Goal: Task Accomplishment & Management: Manage account settings

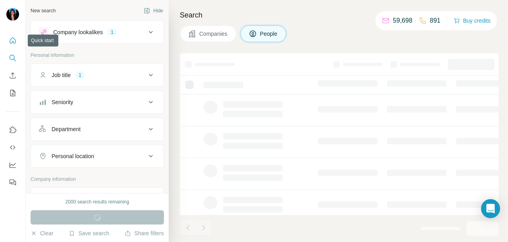
click at [15, 37] on icon "Quick start" at bounding box center [13, 40] width 8 height 8
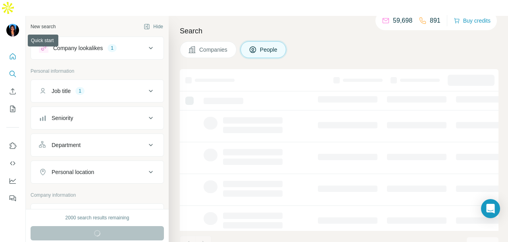
click at [10, 53] on icon "Quick start" at bounding box center [13, 56] width 6 height 6
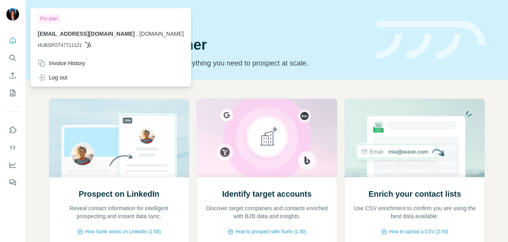
click at [15, 92] on icon "My lists" at bounding box center [12, 93] width 5 height 6
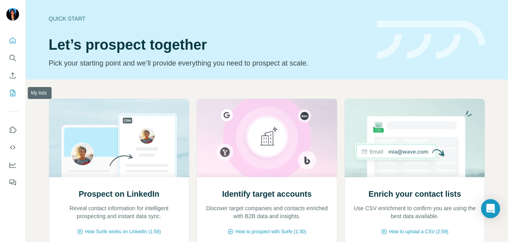
click at [10, 93] on icon "My lists" at bounding box center [13, 93] width 8 height 8
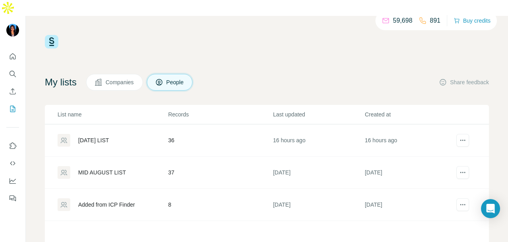
click at [98, 136] on div "[DATE] LIST" at bounding box center [93, 140] width 31 height 8
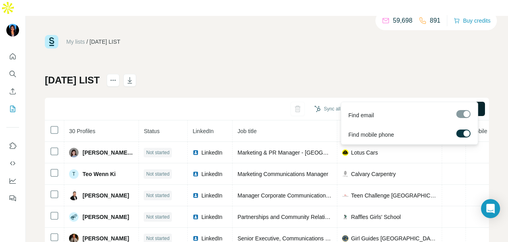
click at [429, 105] on span "Find all emails & mobiles (30)" at bounding box center [439, 109] width 73 height 8
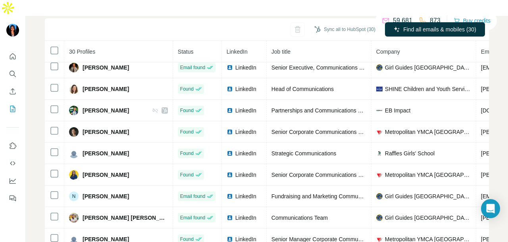
scroll to position [60, 0]
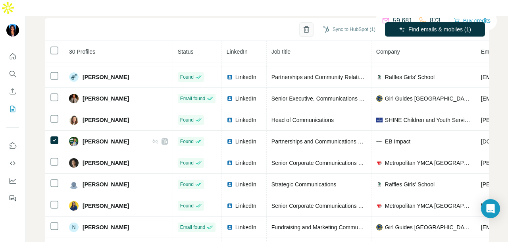
click at [304, 27] on icon "button" at bounding box center [306, 30] width 4 height 6
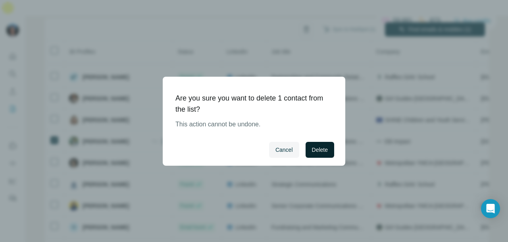
click at [321, 152] on span "Delete" at bounding box center [320, 150] width 16 height 8
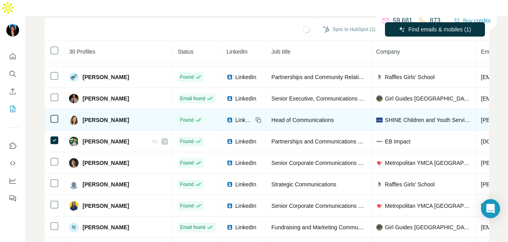
scroll to position [0, 0]
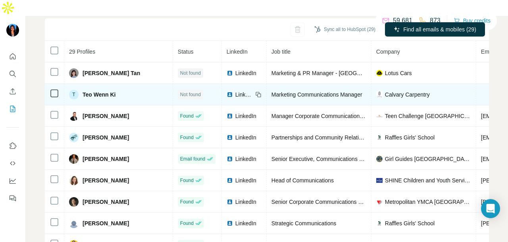
click at [226, 90] on div "LinkedIn" at bounding box center [239, 94] width 26 height 8
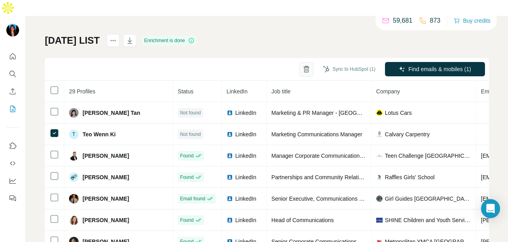
click at [302, 65] on icon "button" at bounding box center [306, 69] width 8 height 8
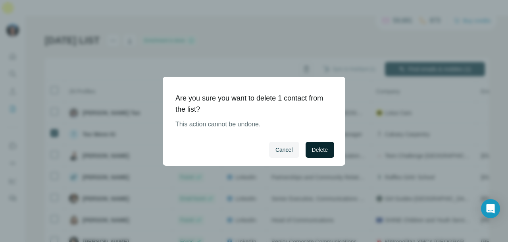
click at [317, 150] on span "Delete" at bounding box center [320, 150] width 16 height 8
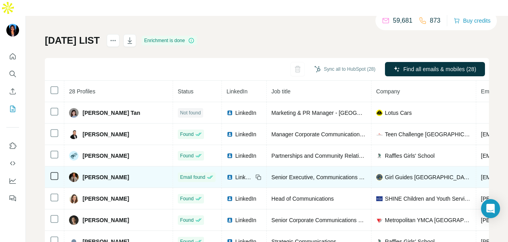
click at [235, 173] on span "LinkedIn" at bounding box center [243, 177] width 17 height 8
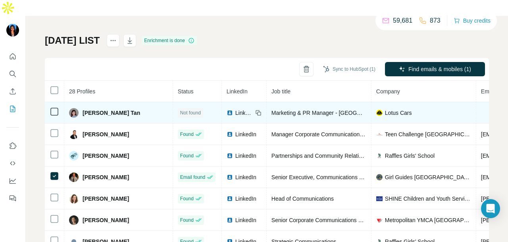
scroll to position [0, 0]
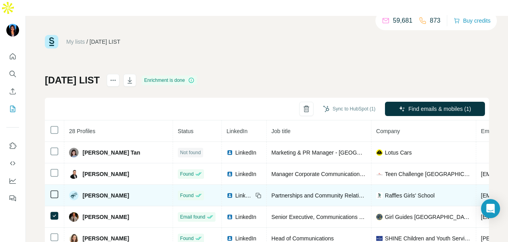
click at [235, 191] on span "LinkedIn" at bounding box center [243, 195] width 17 height 8
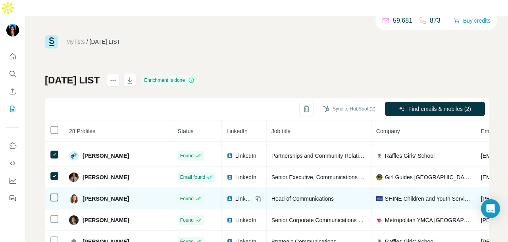
scroll to position [79, 0]
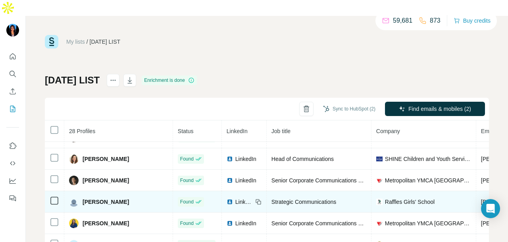
click at [235, 198] on span "LinkedIn" at bounding box center [243, 202] width 17 height 8
